Goal: Use online tool/utility: Utilize a website feature to perform a specific function

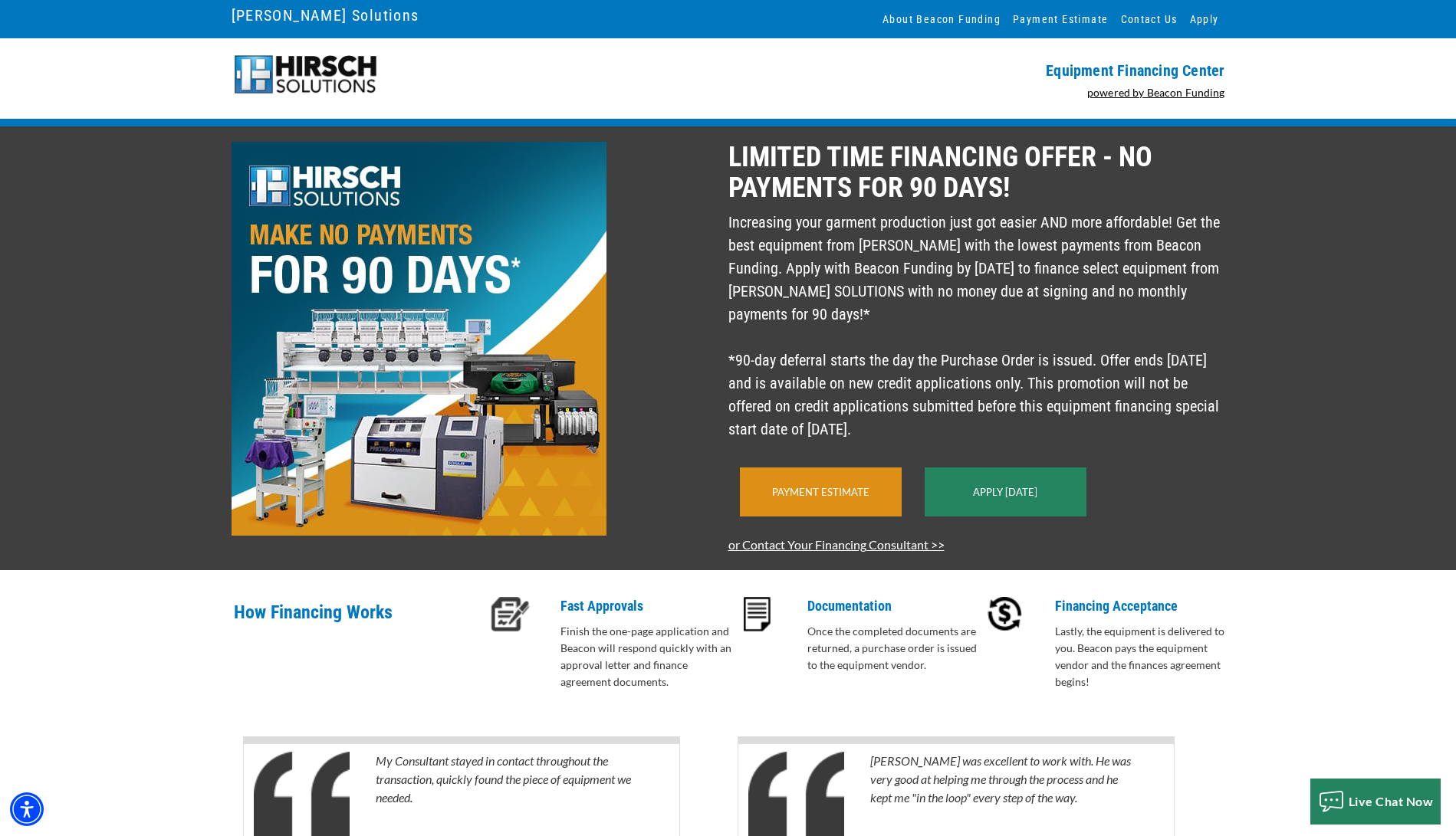
click at [818, 506] on div "Payment Estimate" at bounding box center [821, 491] width 162 height 49
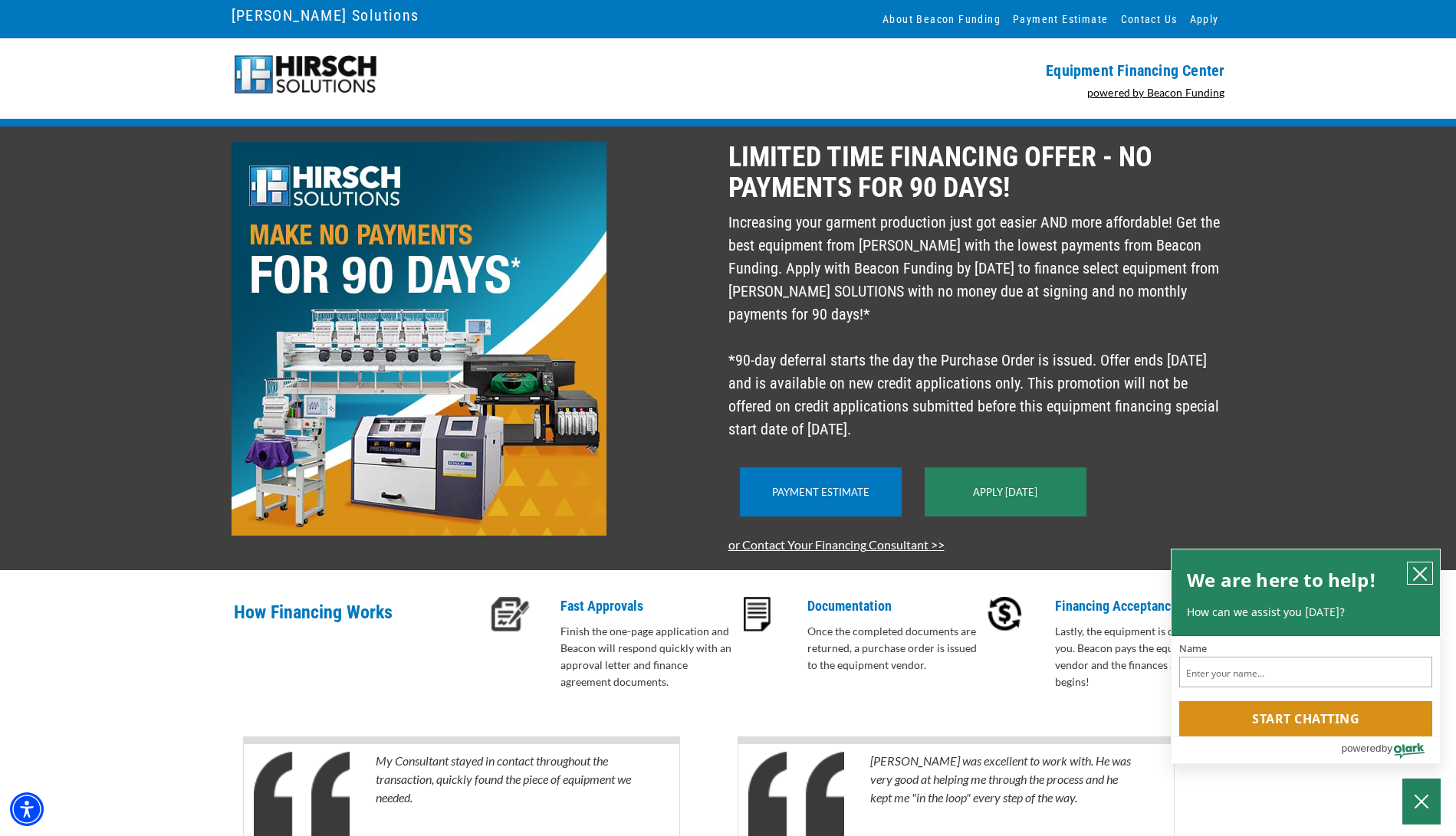
click at [1414, 574] on icon "close chatbox" at bounding box center [1419, 574] width 15 height 15
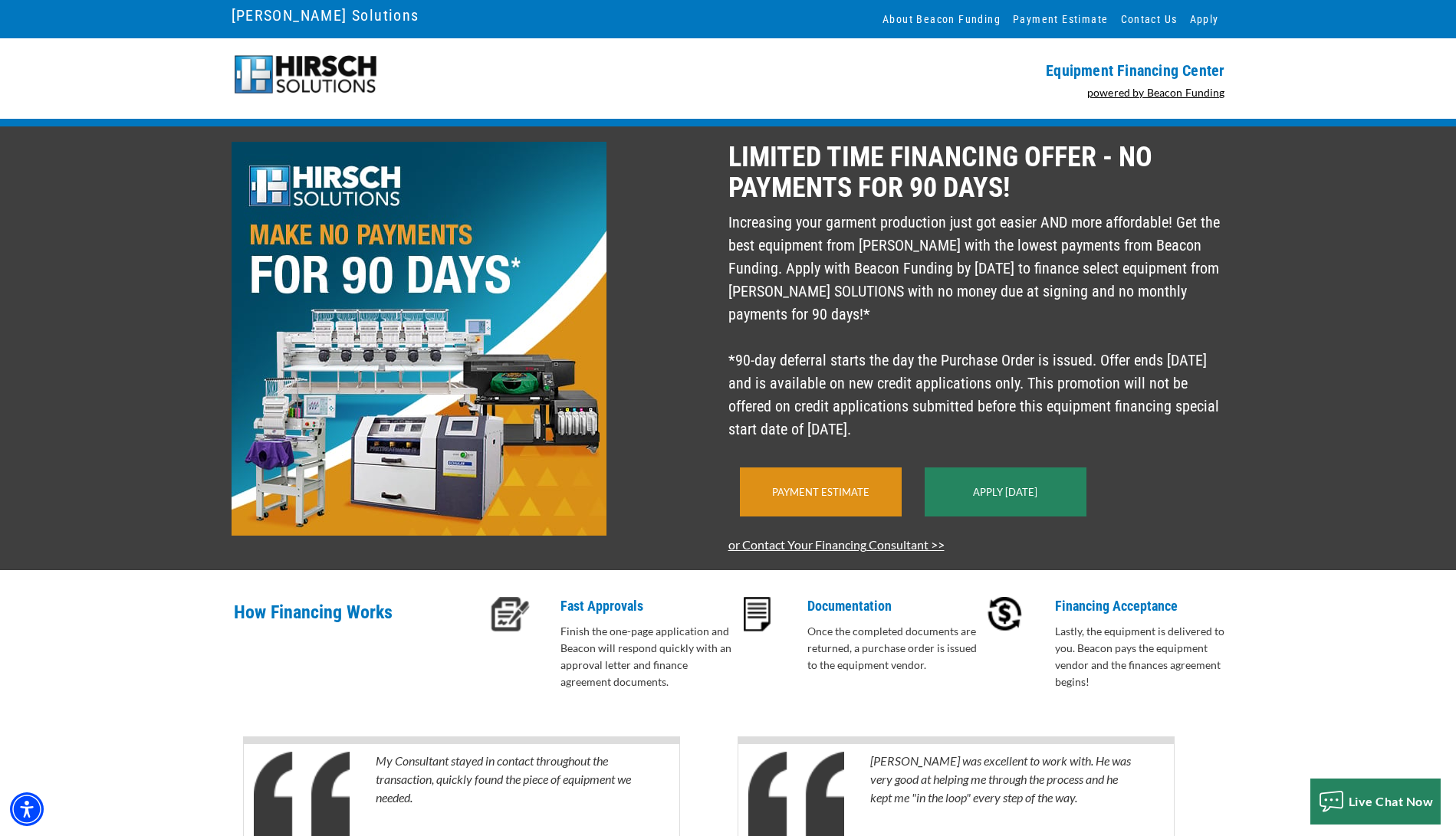
click at [807, 499] on link "Payment Estimate" at bounding box center [820, 491] width 97 height 12
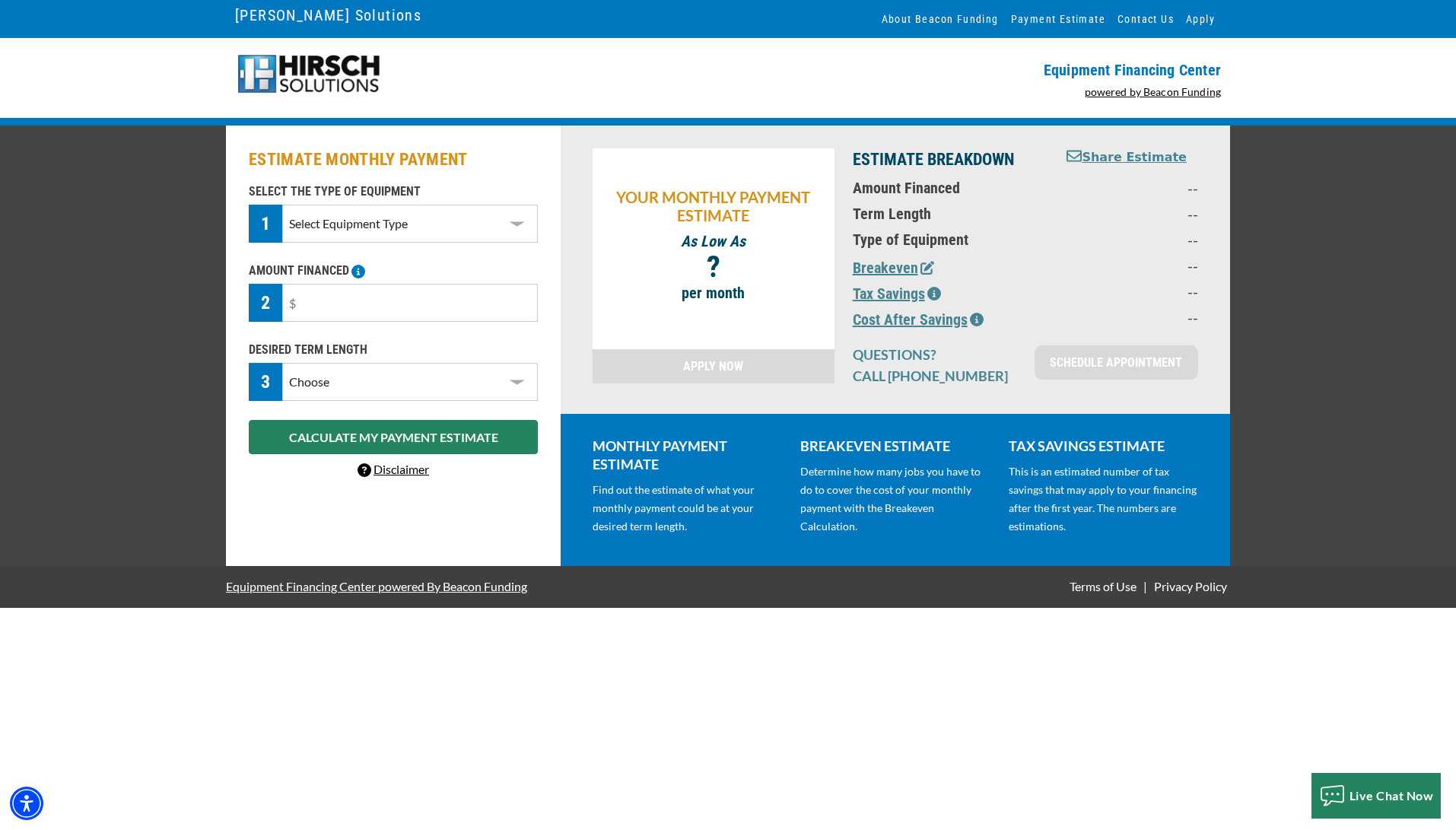
click at [384, 228] on select "Select Equipment Type DTG Printing Embroidery Screen Printing Software and Auto…" at bounding box center [410, 224] width 255 height 38
select select "1"
drag, startPoint x: 369, startPoint y: 297, endPoint x: 243, endPoint y: 294, distance: 126.0
click at [243, 294] on div "AMOUNT FINANCED 2 Please enter the Amount Financed." at bounding box center [393, 292] width 307 height 60
type input "$68,990"
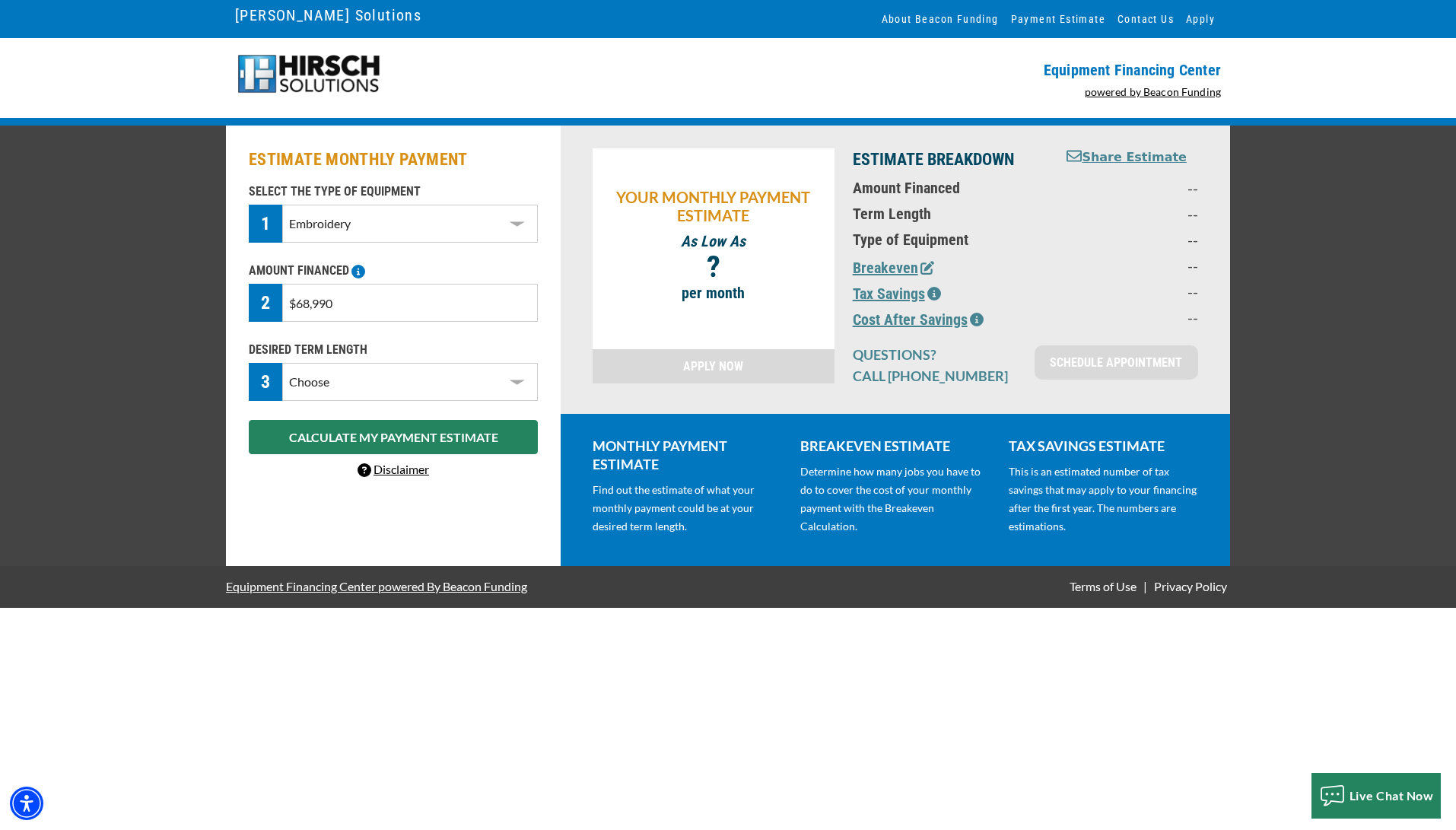
click at [316, 384] on select "Choose 36 Months 48 Months 60 Months" at bounding box center [410, 382] width 255 height 38
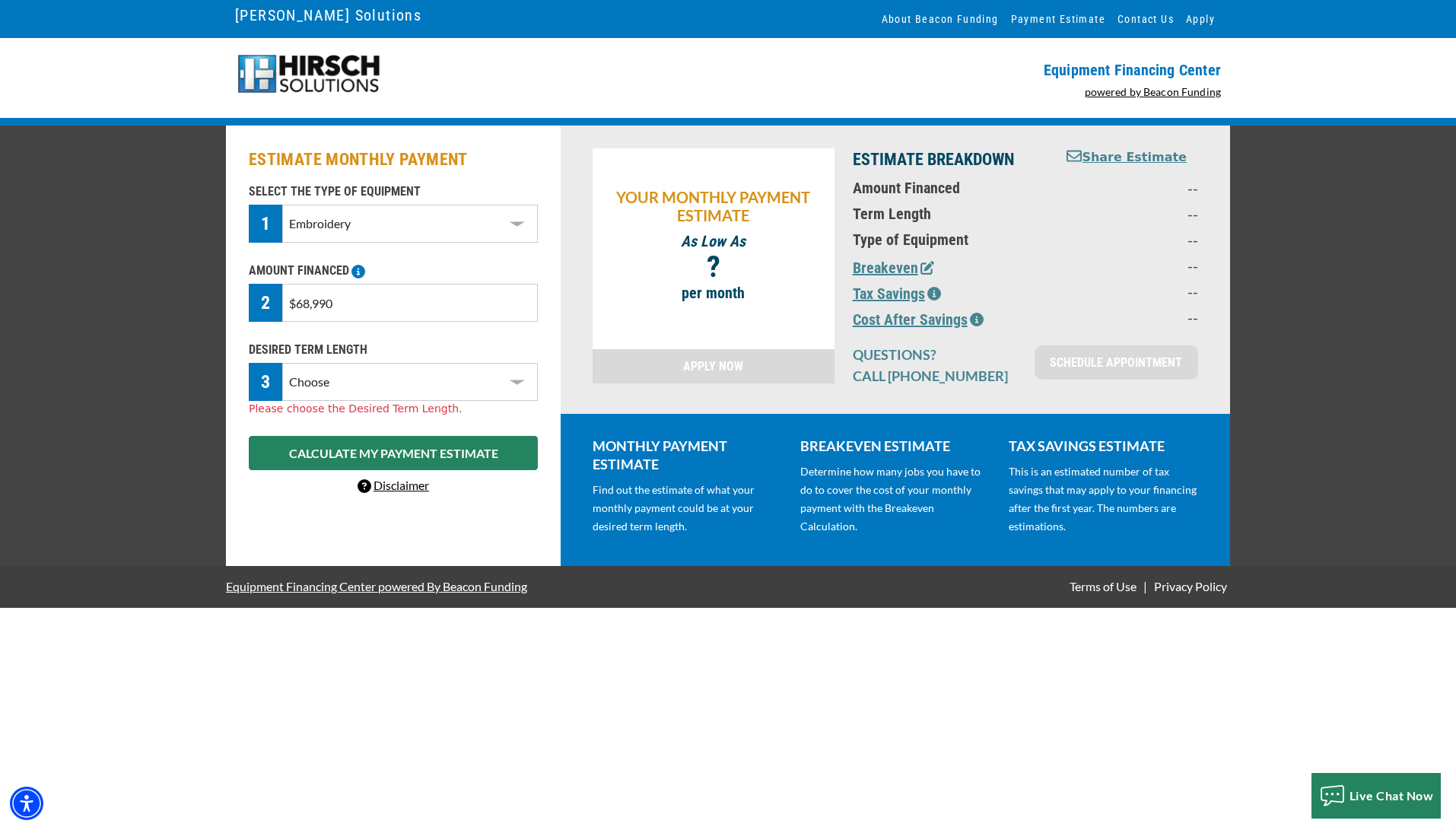
select select "60"
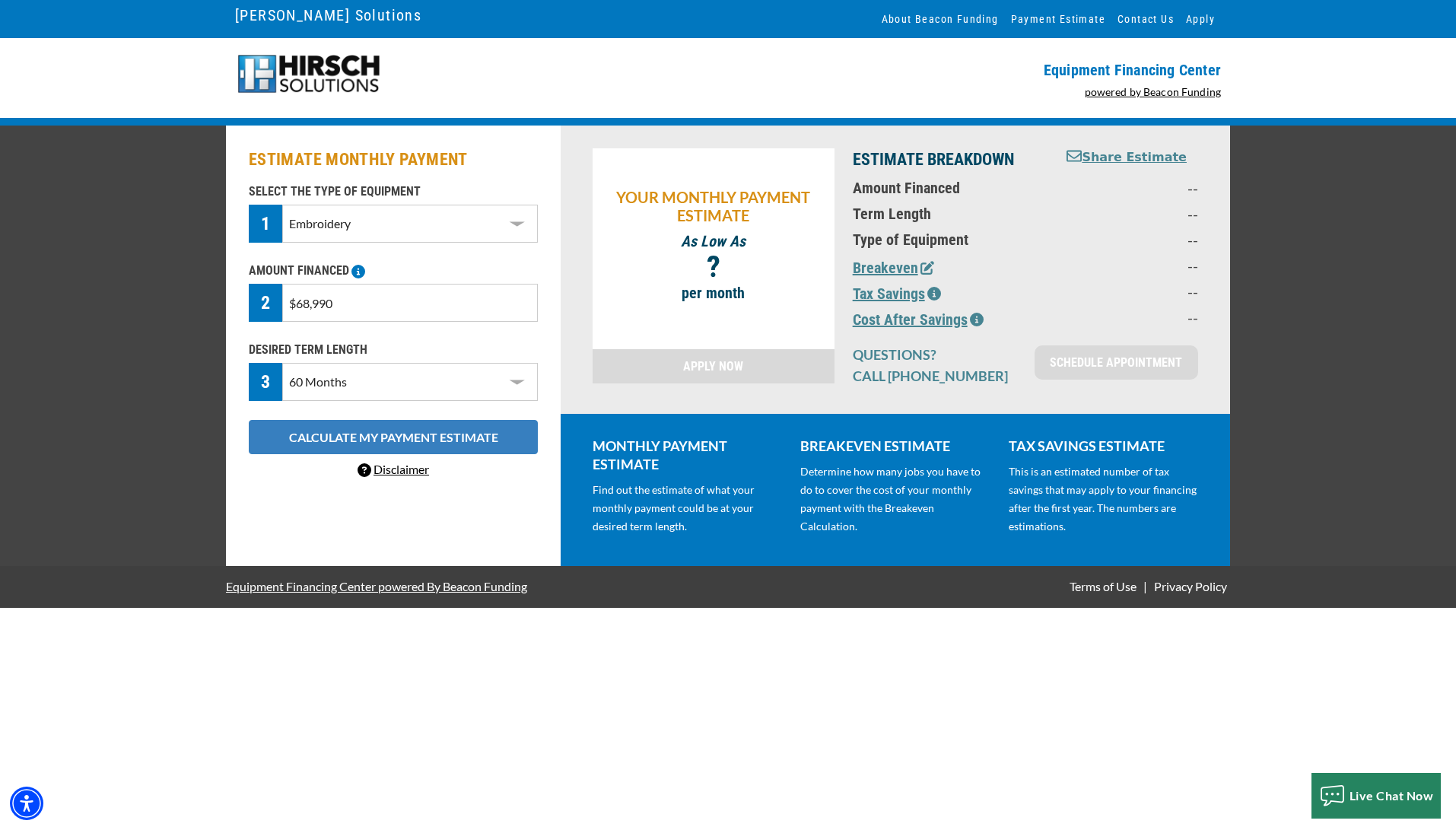
click at [325, 435] on button "CALCULATE MY PAYMENT ESTIMATE" at bounding box center [393, 437] width 289 height 34
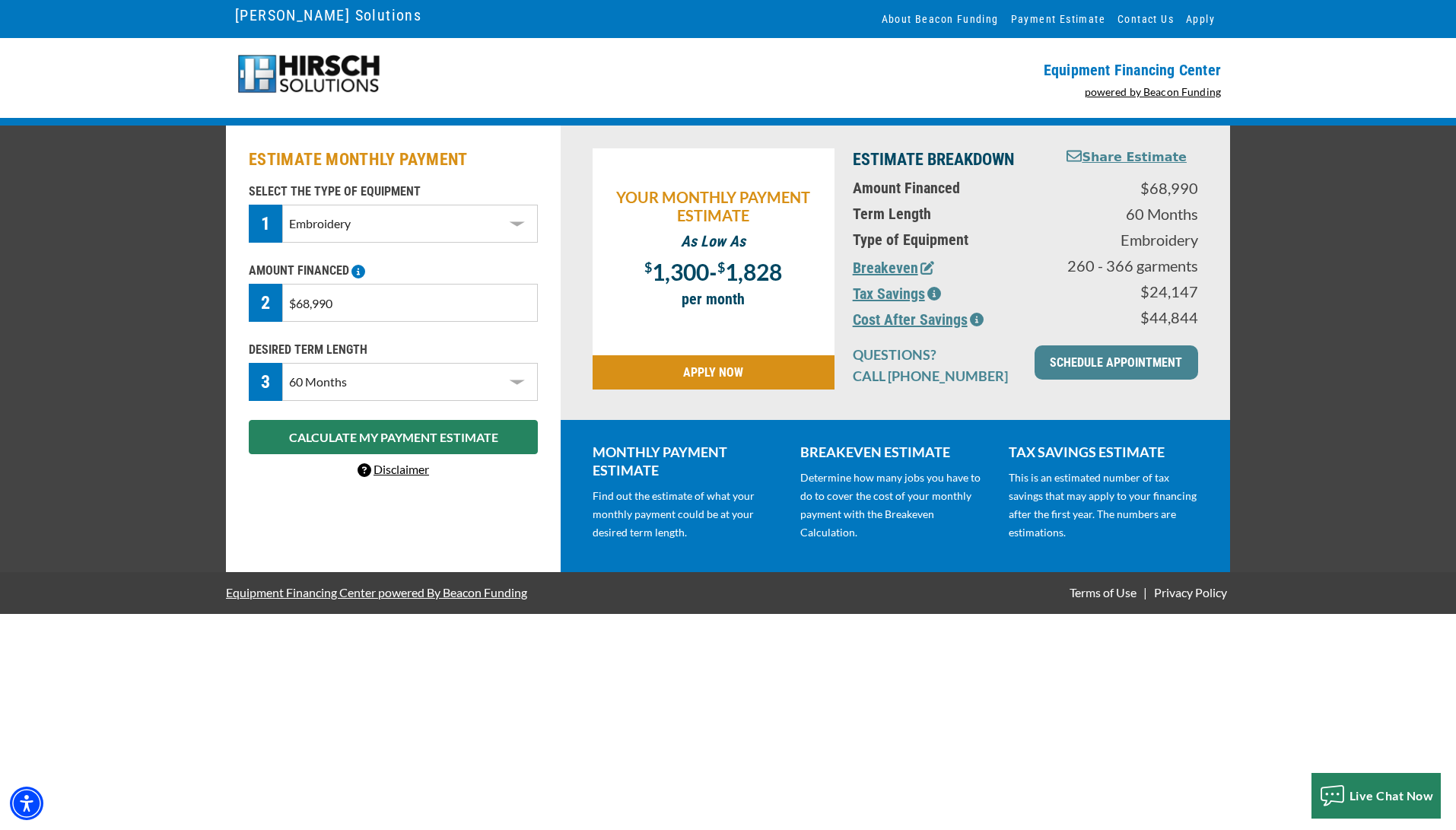
click at [305, 306] on input "$68,990" at bounding box center [410, 303] width 255 height 38
type input "$62,990"
click at [339, 438] on button "CALCULATE MY PAYMENT ESTIMATE" at bounding box center [393, 437] width 289 height 34
click at [345, 379] on select "Choose 36 Months 48 Months 60 Months" at bounding box center [410, 382] width 255 height 38
click at [343, 376] on select "Choose 36 Months 48 Months 60 Months" at bounding box center [410, 382] width 255 height 38
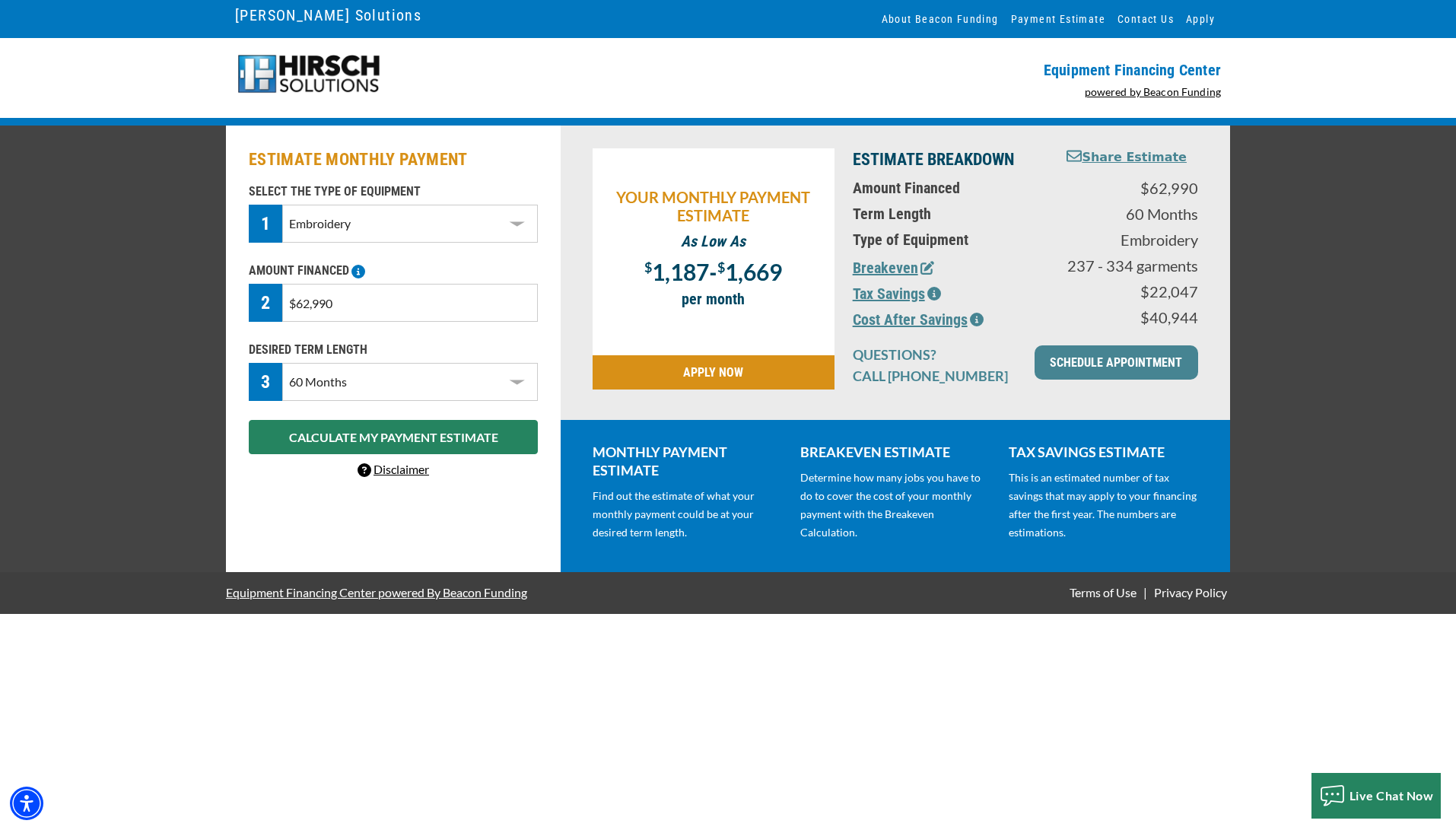
select select "48"
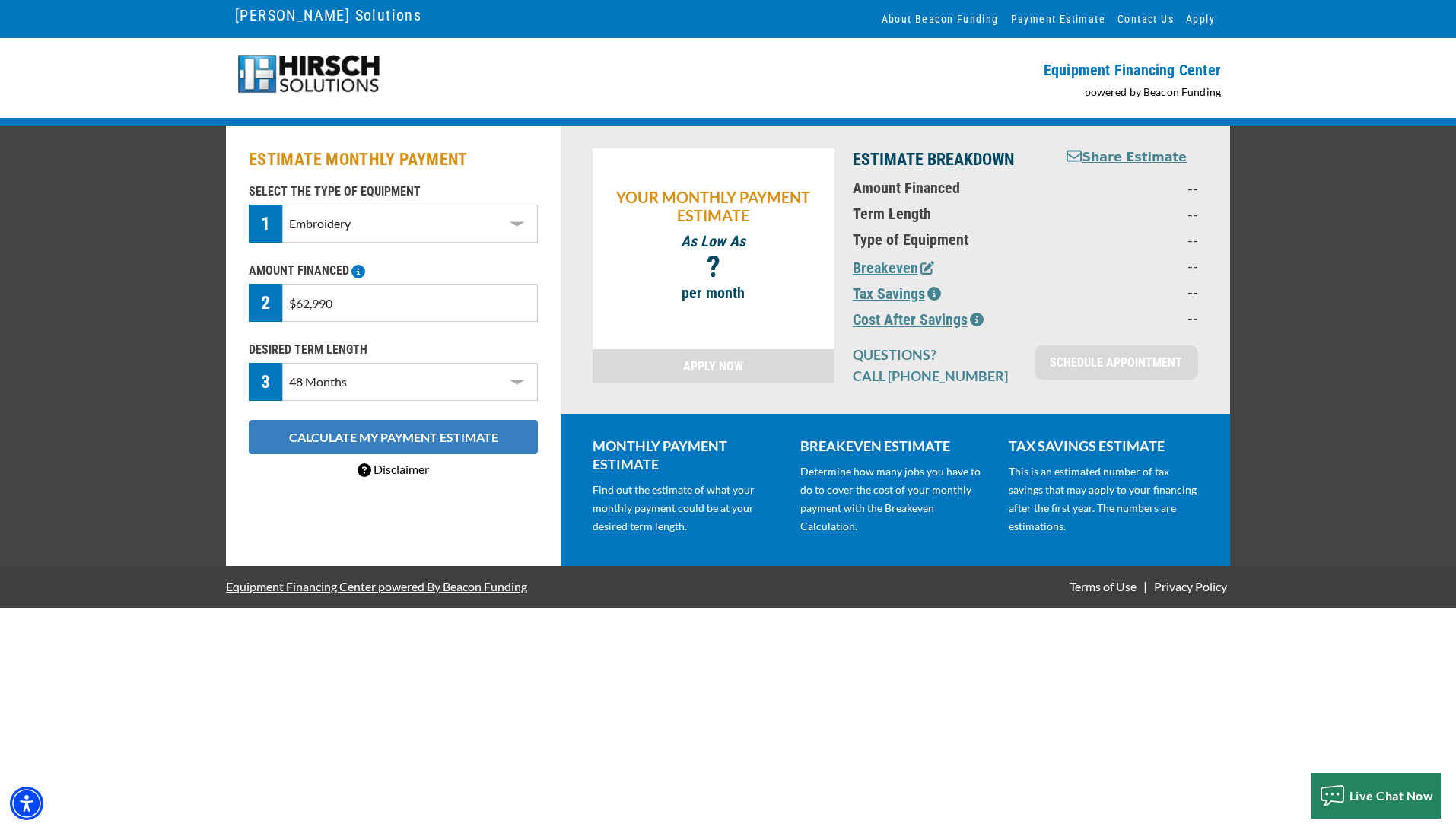
click at [347, 435] on button "CALCULATE MY PAYMENT ESTIMATE" at bounding box center [393, 437] width 289 height 34
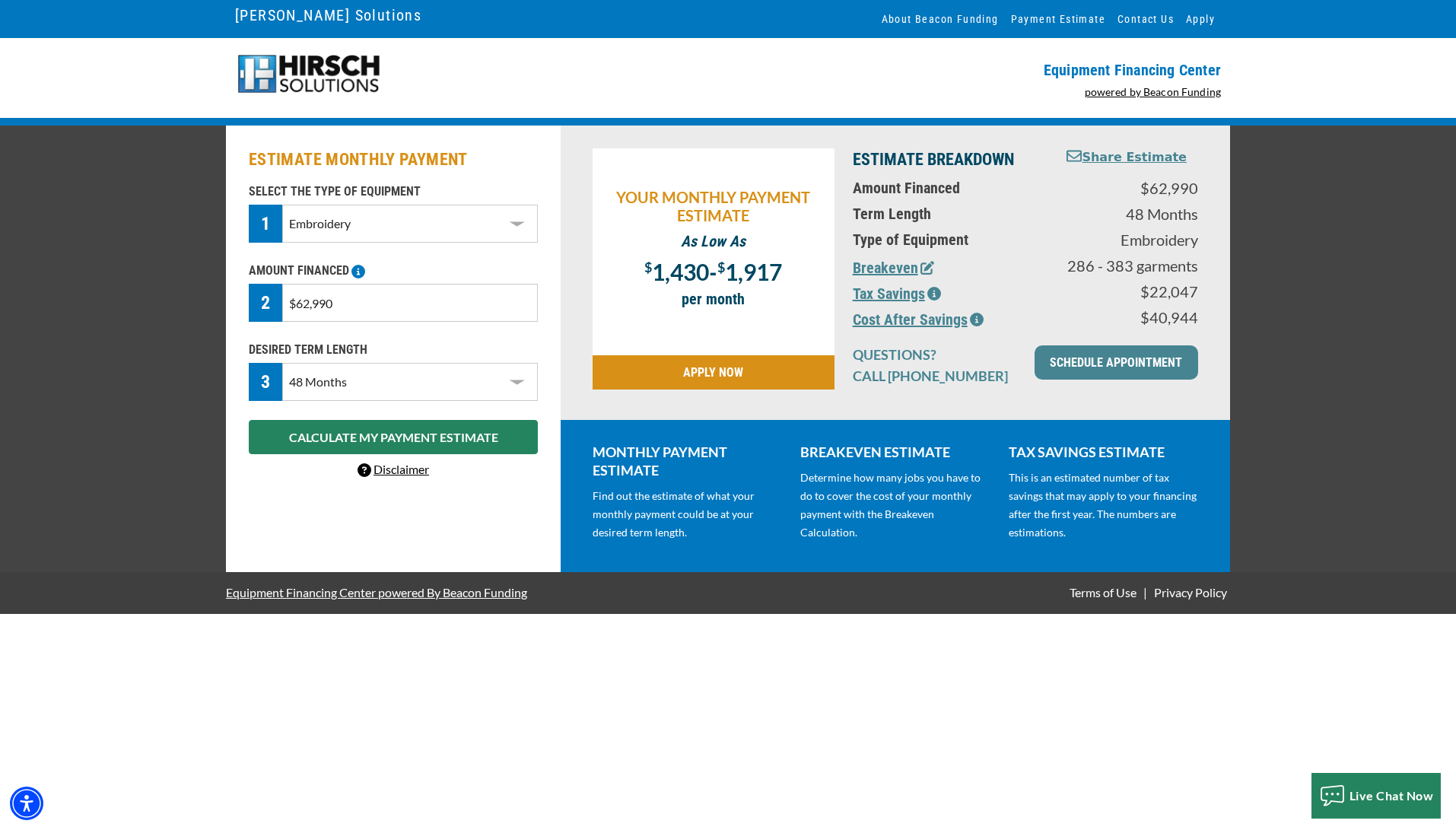
drag, startPoint x: 309, startPoint y: 304, endPoint x: 298, endPoint y: 306, distance: 11.2
click at [298, 306] on input "$62,990" at bounding box center [410, 303] width 255 height 38
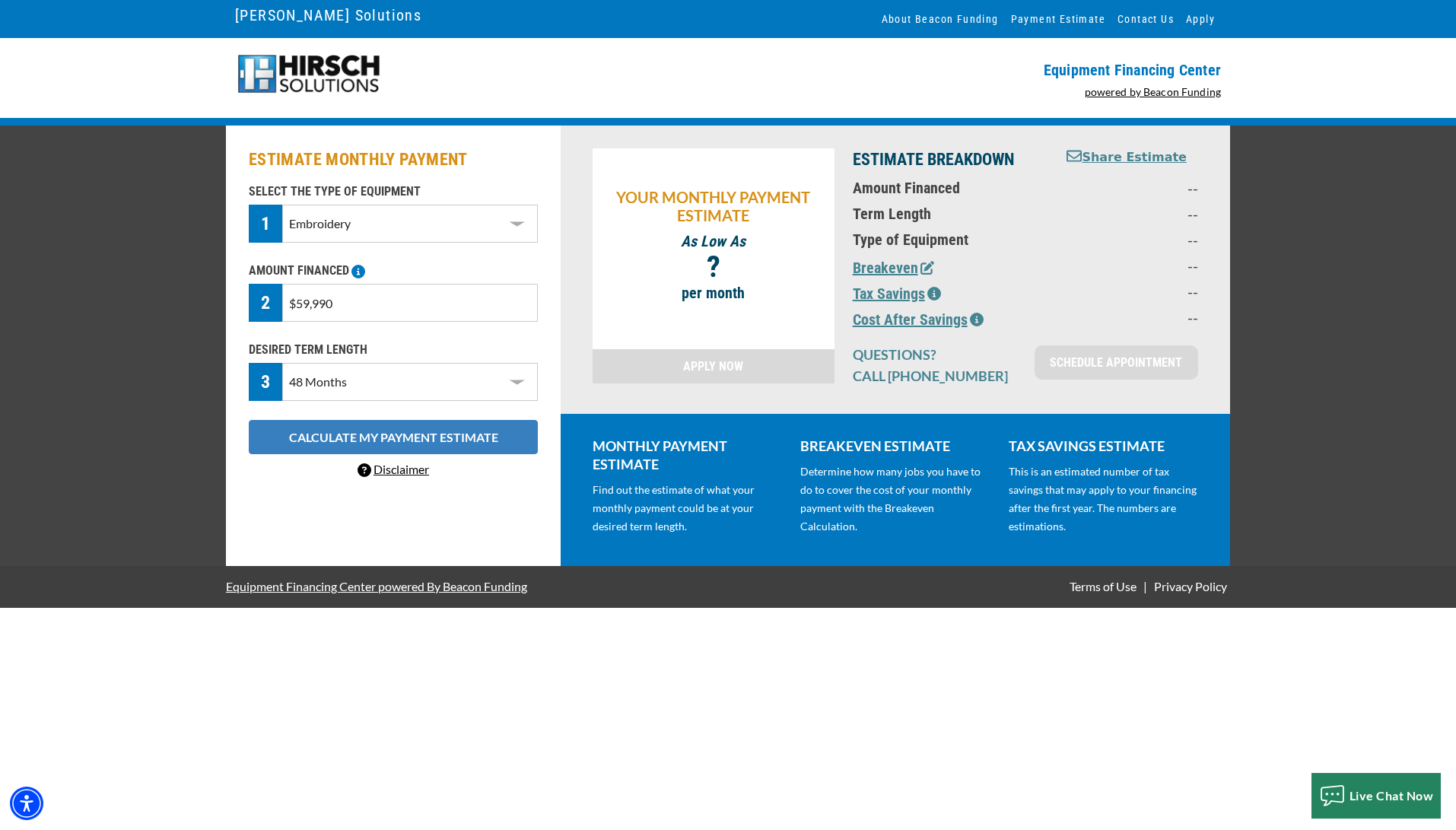
click at [370, 435] on button "CALCULATE MY PAYMENT ESTIMATE" at bounding box center [393, 437] width 289 height 34
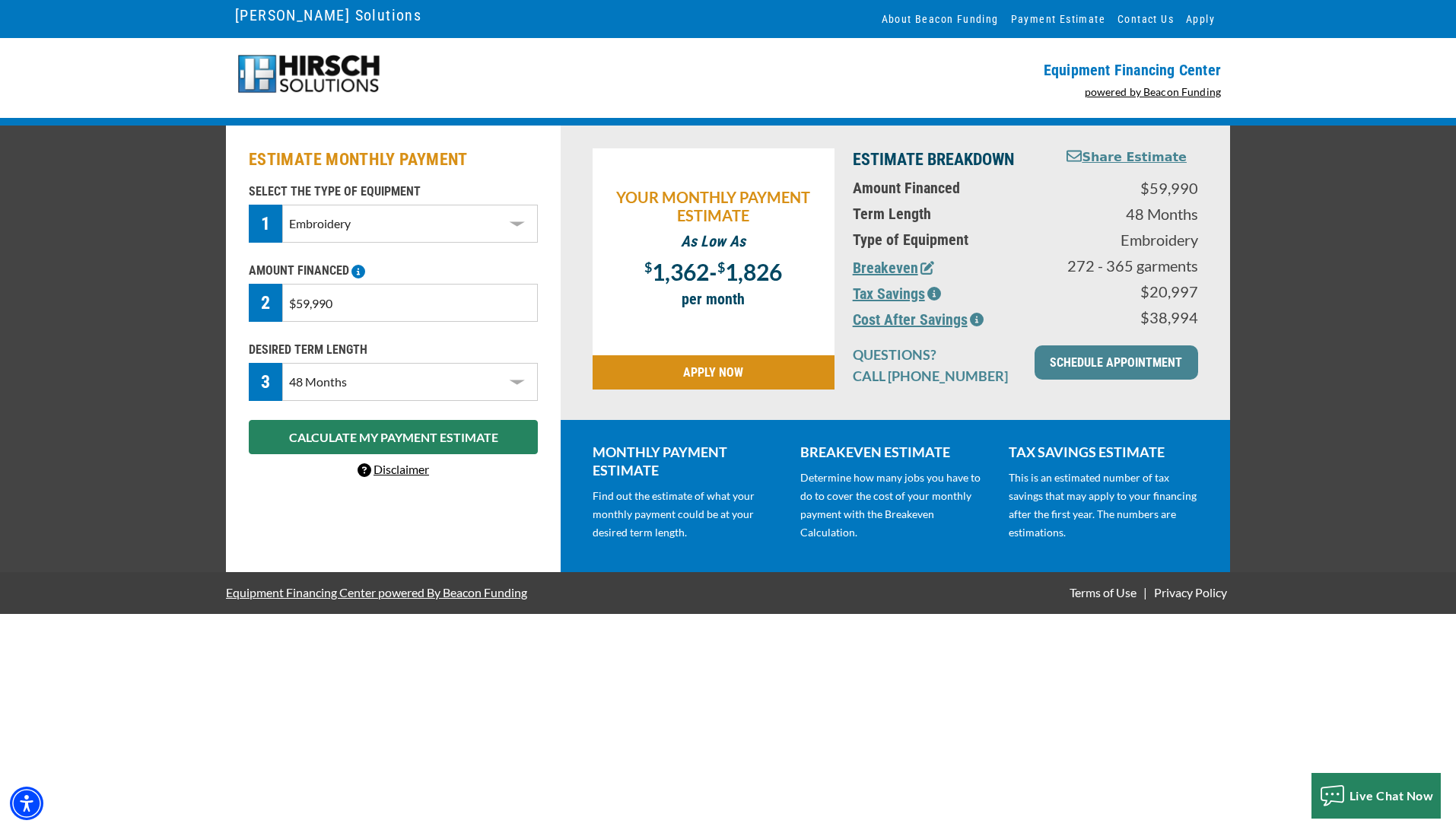
click at [309, 302] on input "$59,990" at bounding box center [410, 303] width 255 height 38
type input "$50,990"
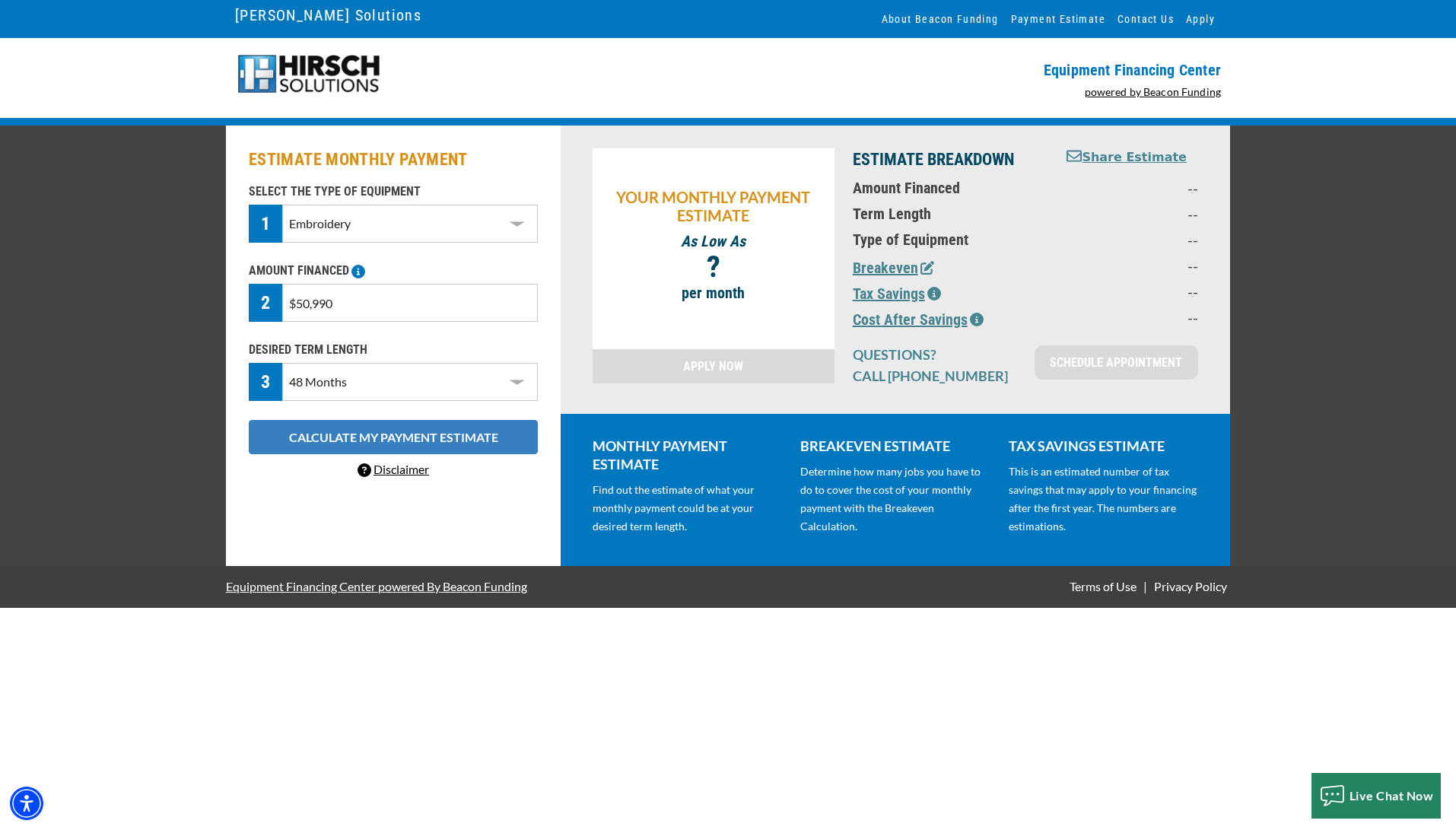
click at [278, 431] on button "CALCULATE MY PAYMENT ESTIMATE" at bounding box center [393, 437] width 289 height 34
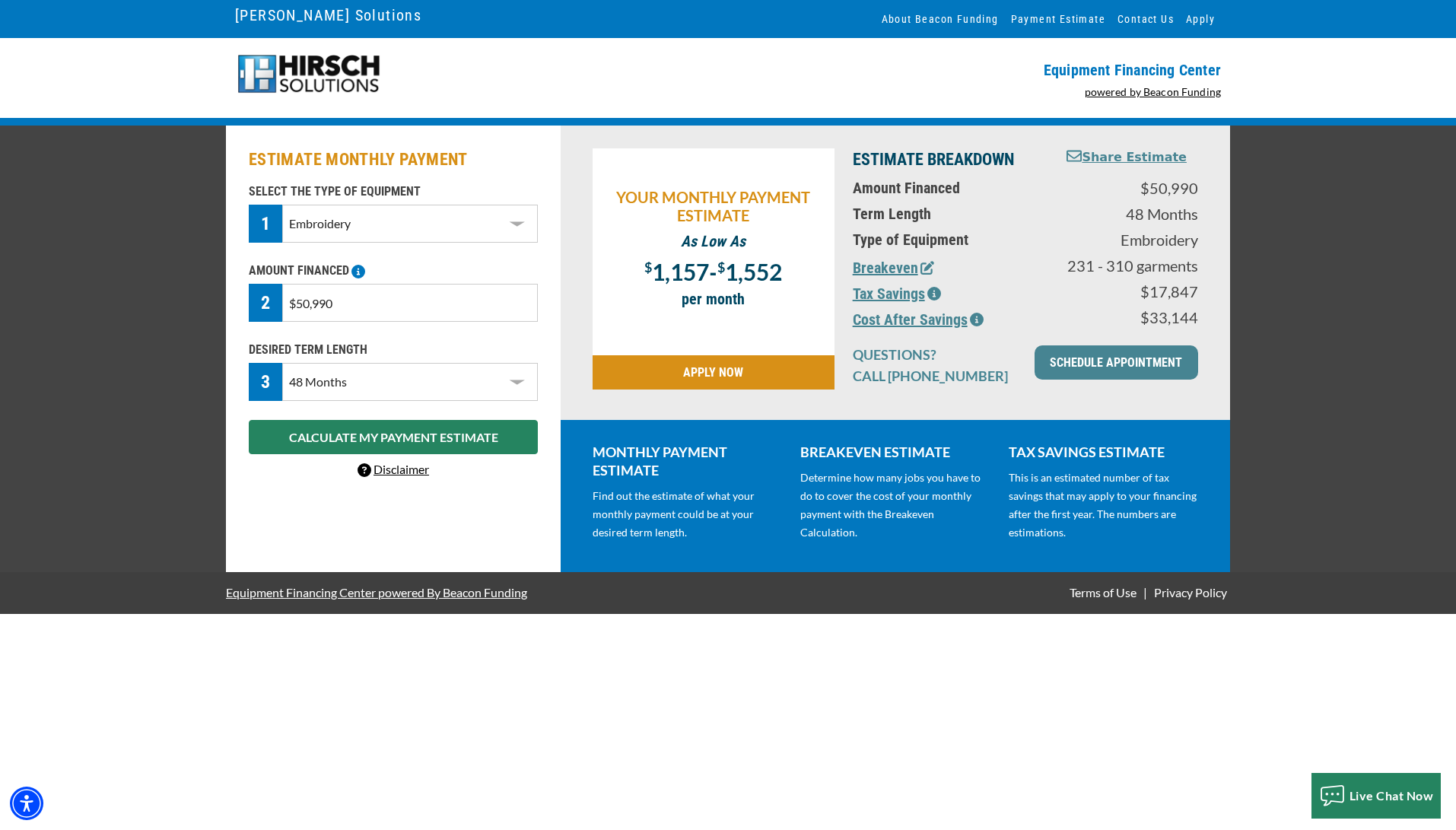
drag, startPoint x: 306, startPoint y: 304, endPoint x: 298, endPoint y: 305, distance: 8.1
click at [298, 305] on input "$50,990" at bounding box center [410, 303] width 255 height 38
click at [325, 391] on select "Choose 36 Months 48 Months 60 Months" at bounding box center [410, 382] width 255 height 38
select select "60"
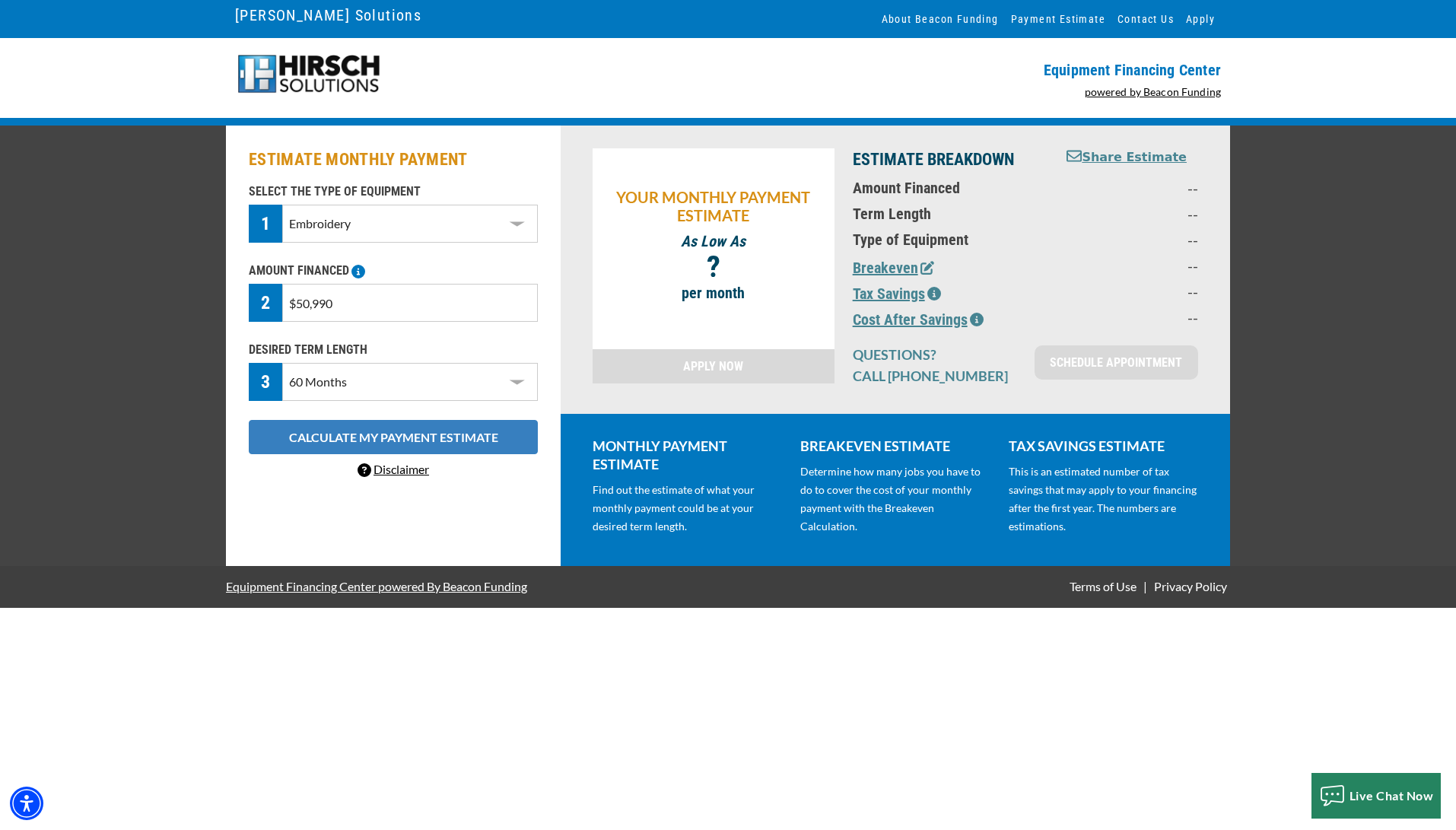
click at [321, 431] on button "CALCULATE MY PAYMENT ESTIMATE" at bounding box center [393, 437] width 289 height 34
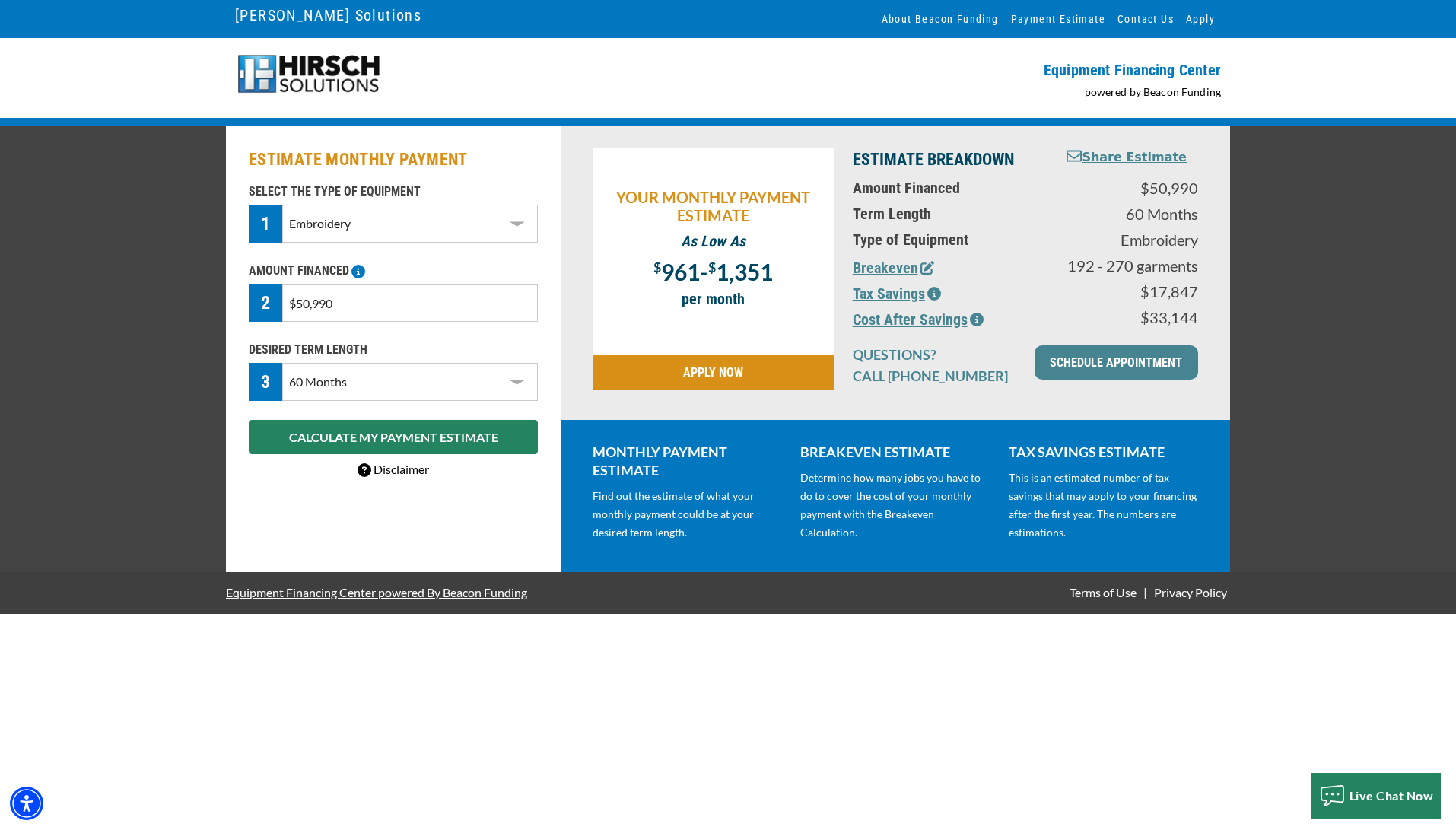
drag, startPoint x: 308, startPoint y: 304, endPoint x: 298, endPoint y: 305, distance: 10.0
click at [298, 305] on input "$50,990" at bounding box center [410, 303] width 255 height 38
type input "$68,990"
click at [333, 442] on button "CALCULATE MY PAYMENT ESTIMATE" at bounding box center [393, 437] width 289 height 34
